Goal: Transaction & Acquisition: Obtain resource

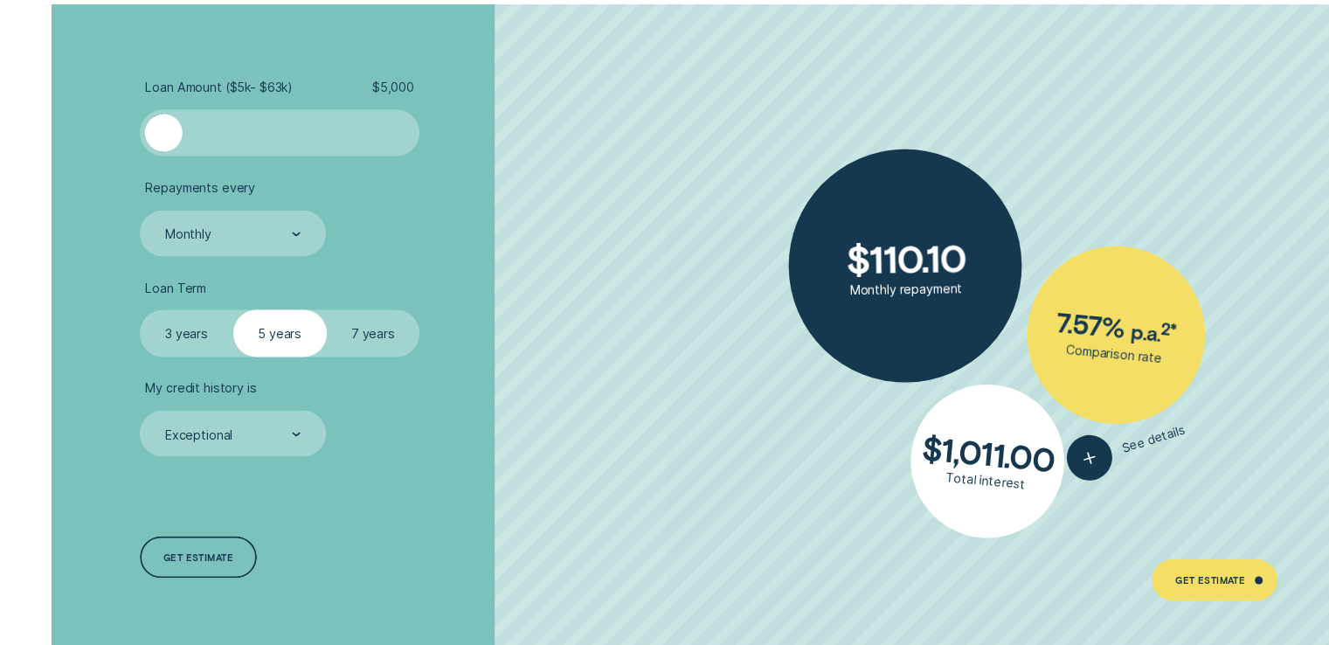
scroll to position [3227, 0]
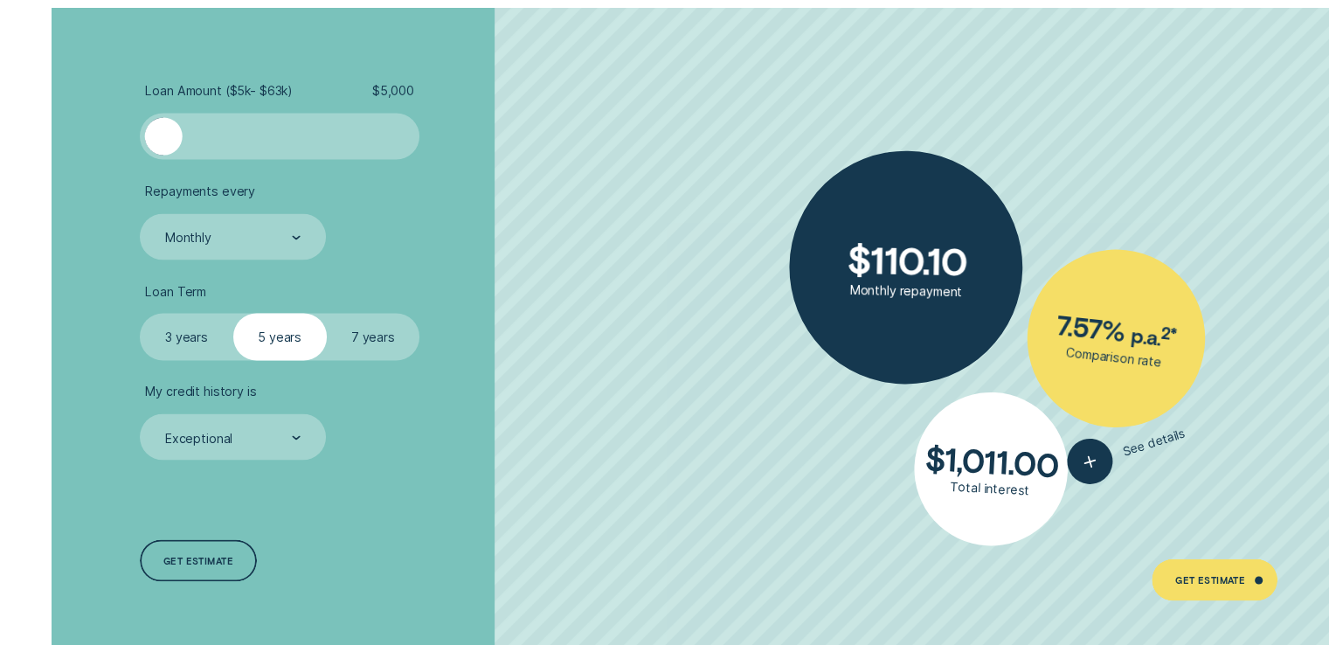
click at [378, 347] on label "7 years" at bounding box center [373, 336] width 93 height 46
click at [327, 313] on input "7 years" at bounding box center [327, 313] width 0 height 0
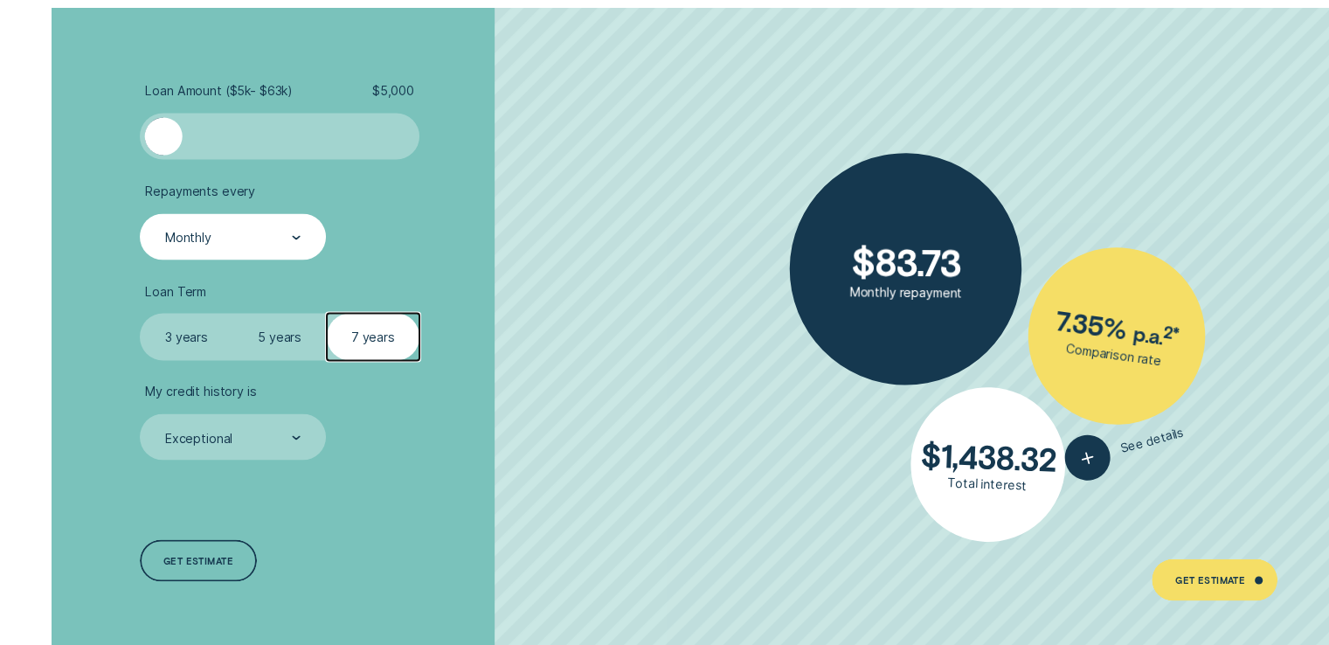
click at [256, 226] on div "Monthly" at bounding box center [232, 236] width 185 height 46
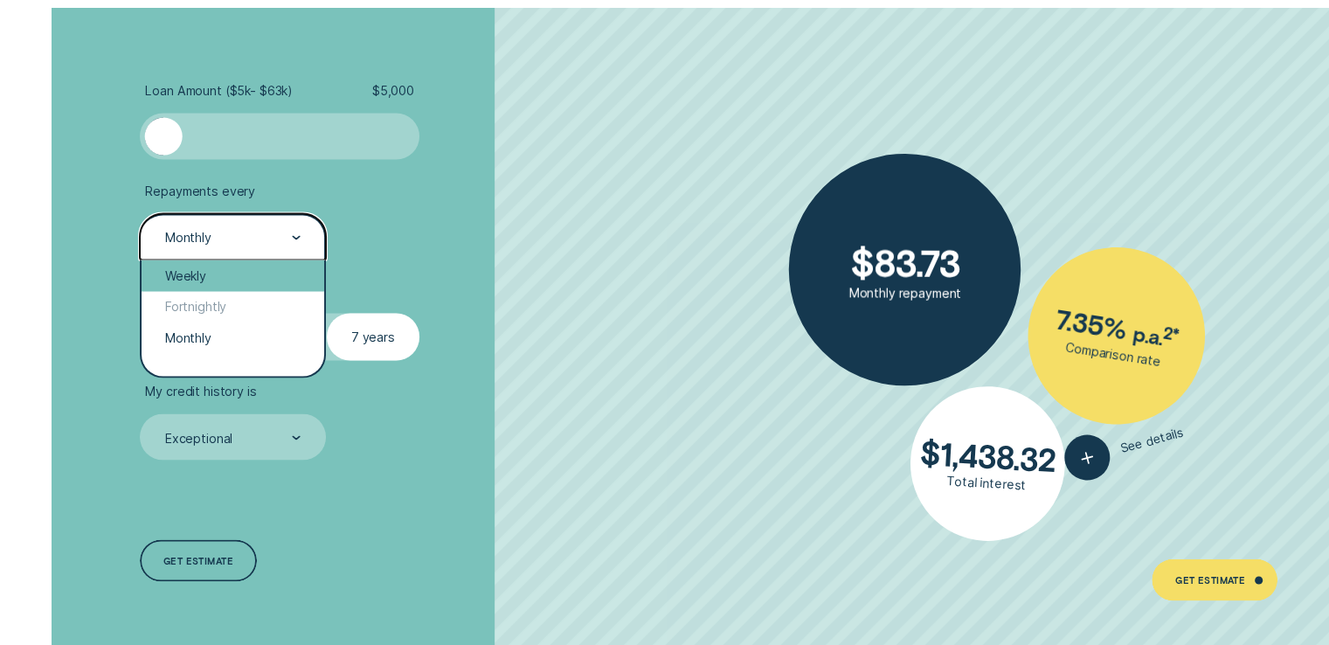
click at [225, 280] on div "Weekly" at bounding box center [233, 274] width 182 height 31
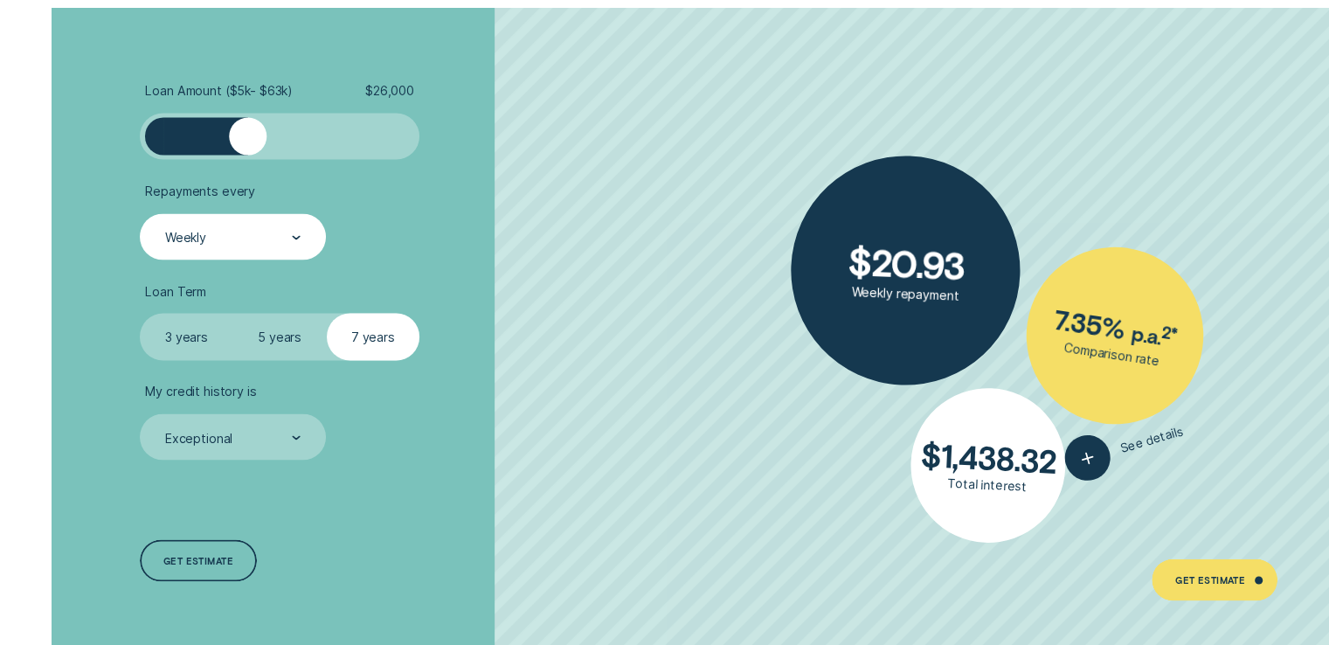
click at [248, 142] on div at bounding box center [279, 136] width 233 height 38
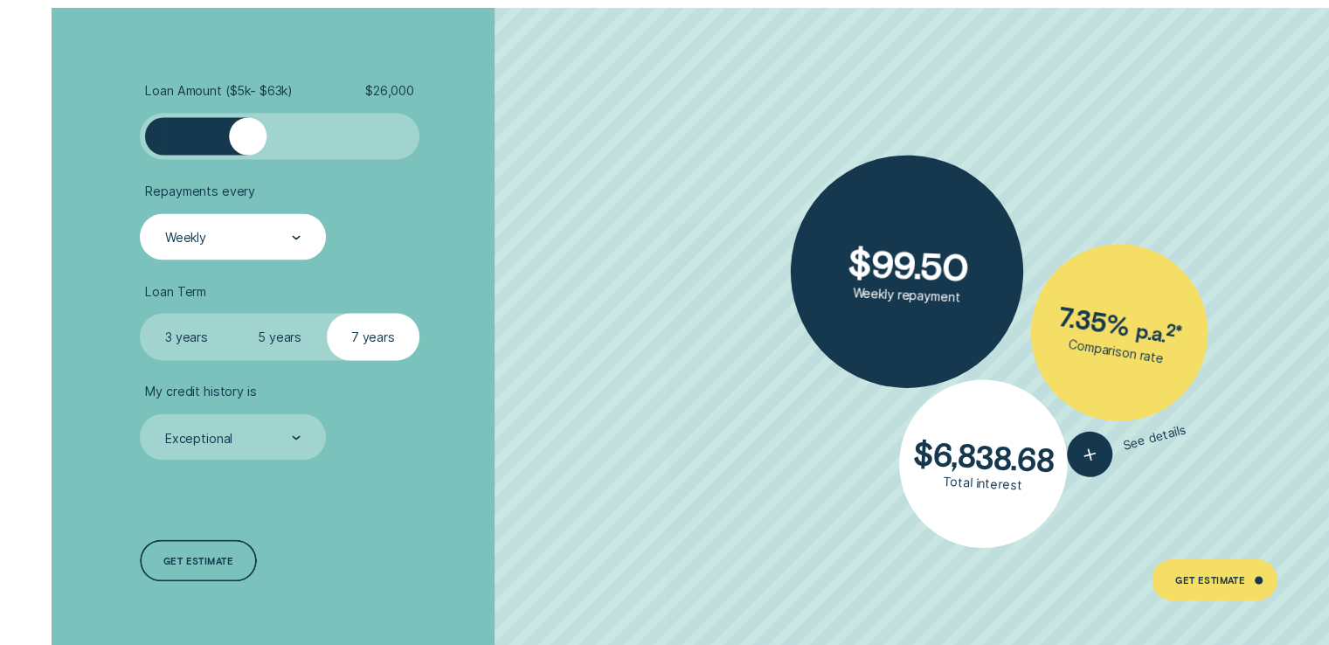
click at [161, 147] on div at bounding box center [154, 136] width 18 height 38
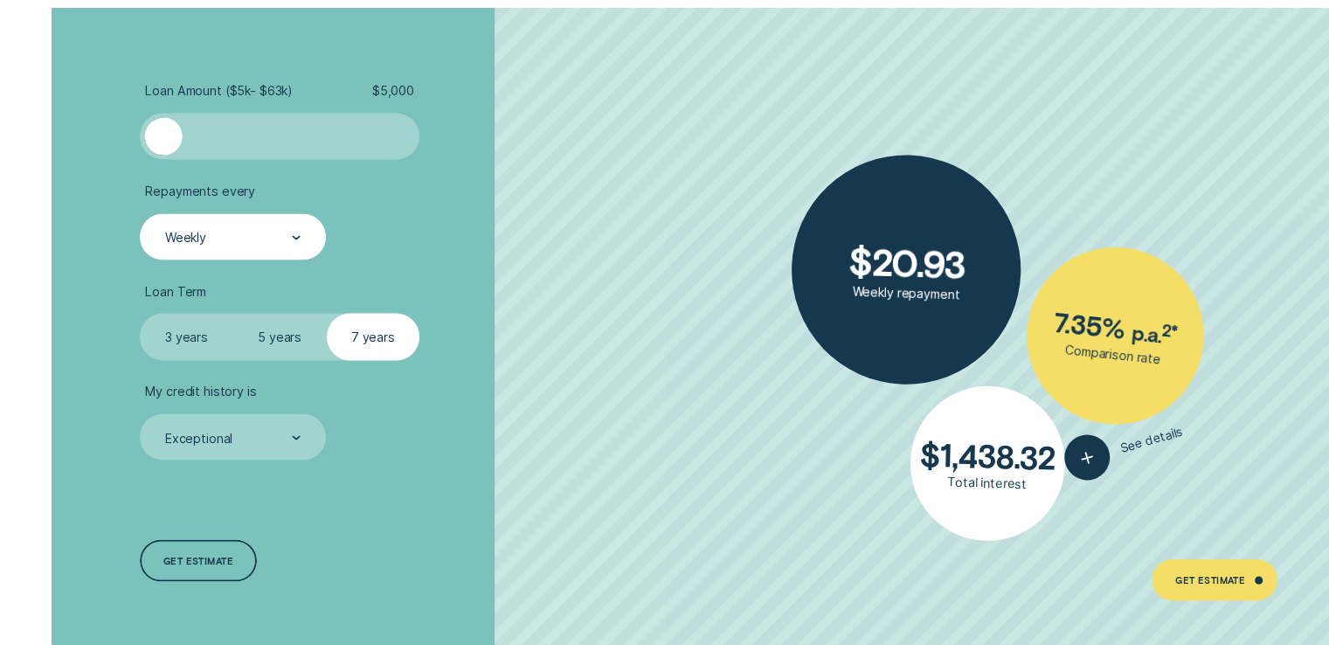
drag, startPoint x: 236, startPoint y: 134, endPoint x: 124, endPoint y: 158, distance: 114.5
click at [124, 158] on div "Loan Amount ( $5k - $63k ) $ 5,000 Repayments every Weekly Loan Term Select Loa…" at bounding box center [664, 332] width 1241 height 649
click at [290, 338] on label "5 years" at bounding box center [279, 336] width 93 height 46
click at [233, 313] on input "5 years" at bounding box center [233, 313] width 0 height 0
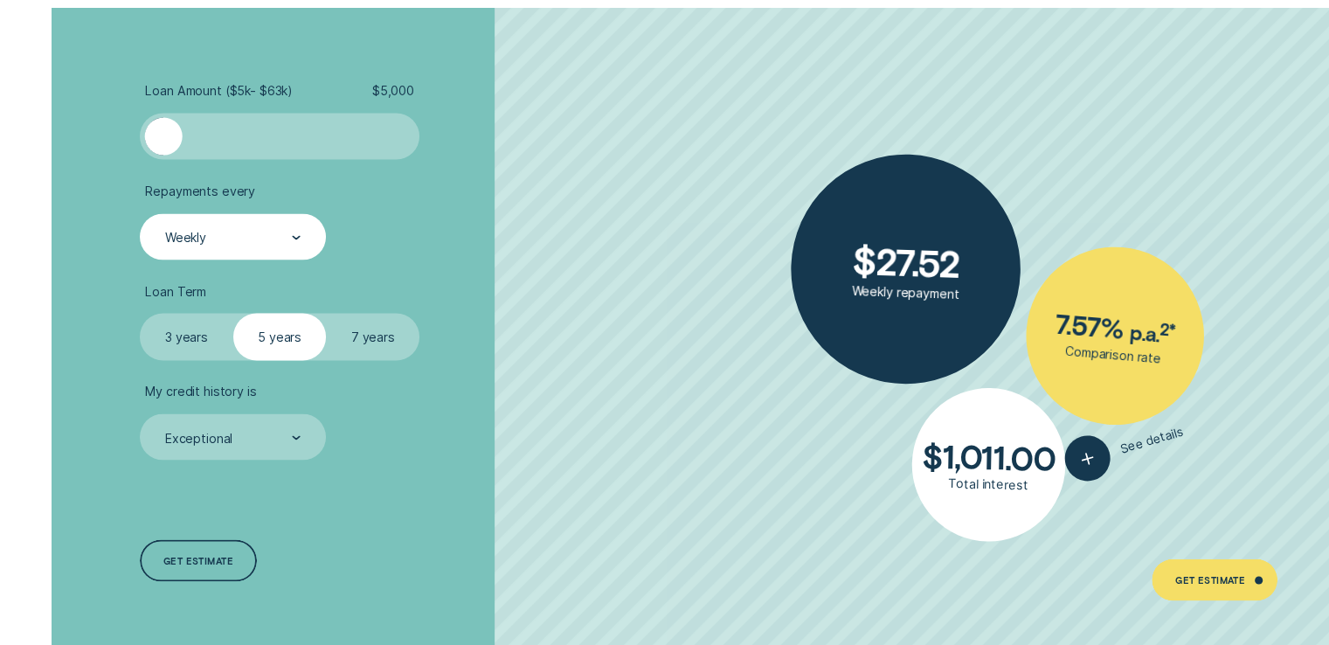
click at [189, 333] on label "3 years" at bounding box center [186, 336] width 93 height 46
click at [140, 313] on input "3 years" at bounding box center [140, 313] width 0 height 0
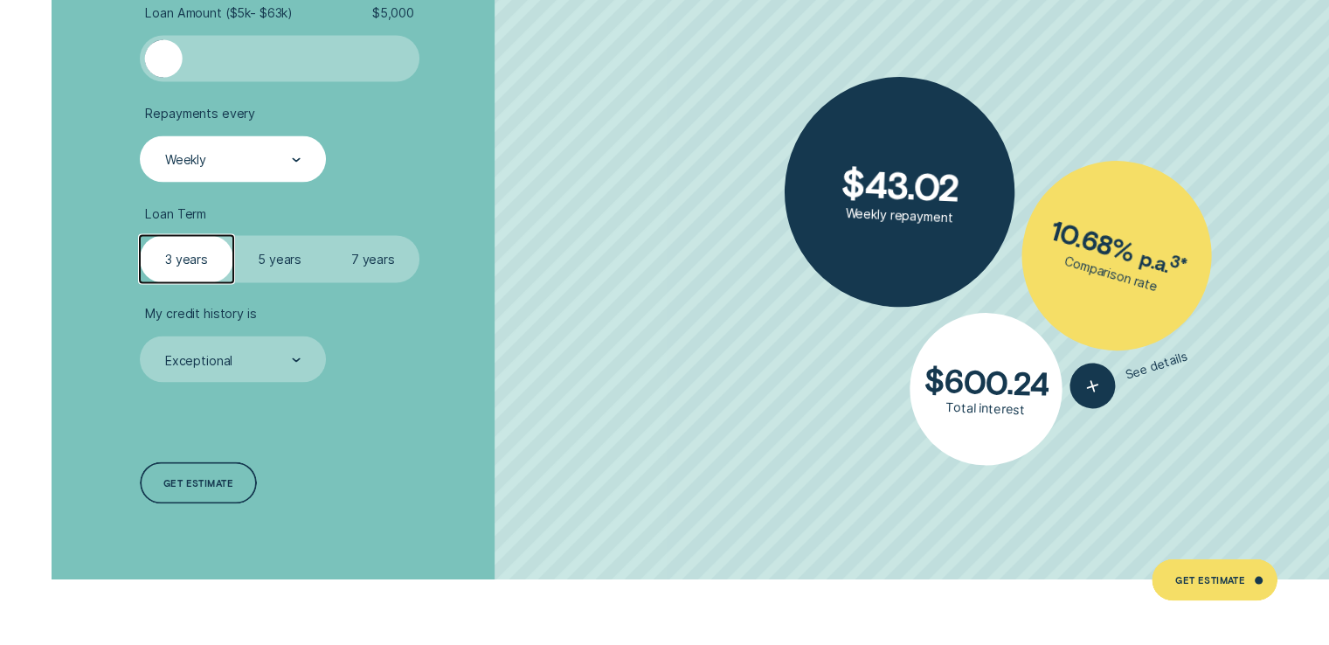
scroll to position [3304, 0]
click at [270, 264] on label "5 years" at bounding box center [279, 259] width 93 height 46
click at [233, 236] on input "5 years" at bounding box center [233, 236] width 0 height 0
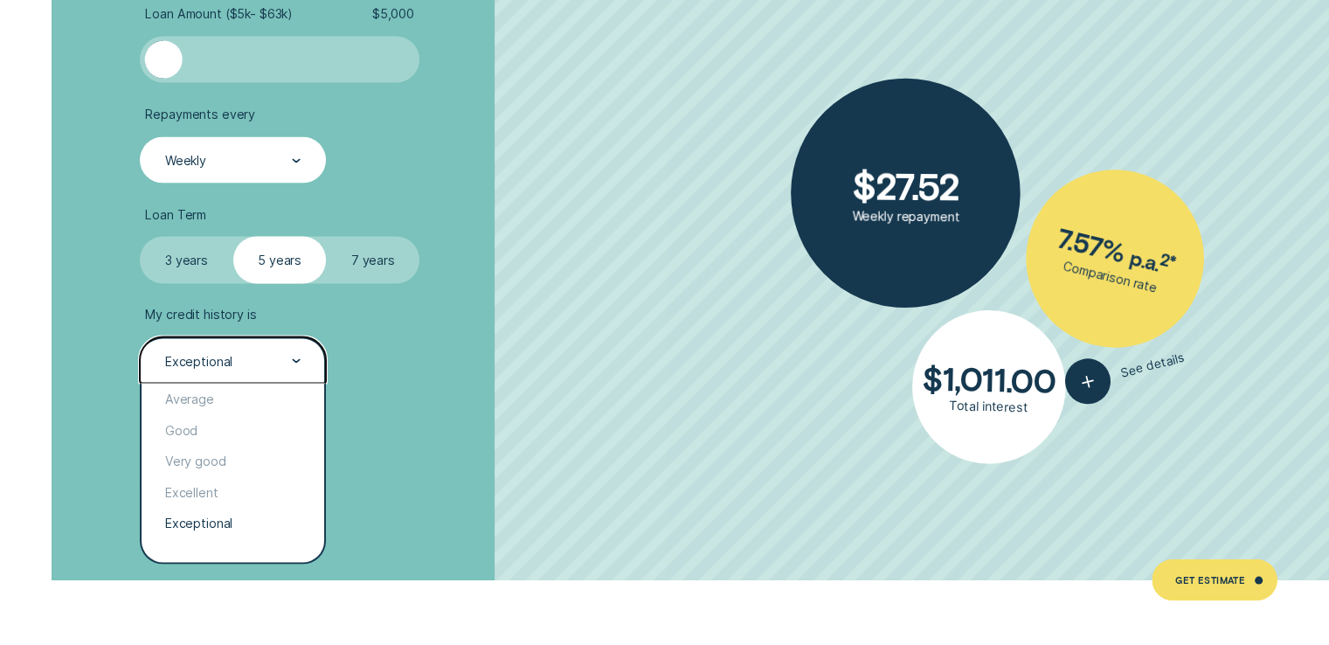
click at [273, 357] on div "Exceptional" at bounding box center [231, 360] width 137 height 17
click at [231, 485] on div "Excellent" at bounding box center [233, 491] width 182 height 31
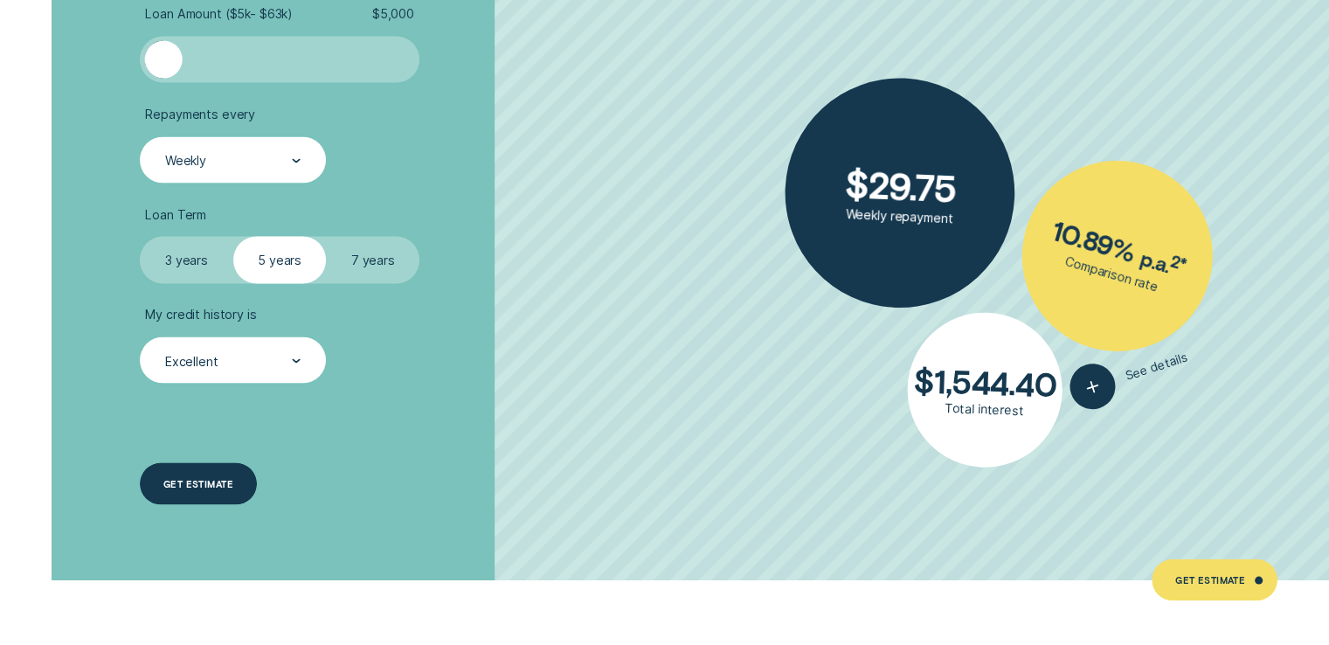
click at [196, 485] on div "Get estimate" at bounding box center [198, 483] width 70 height 8
